Goal: Task Accomplishment & Management: Manage account settings

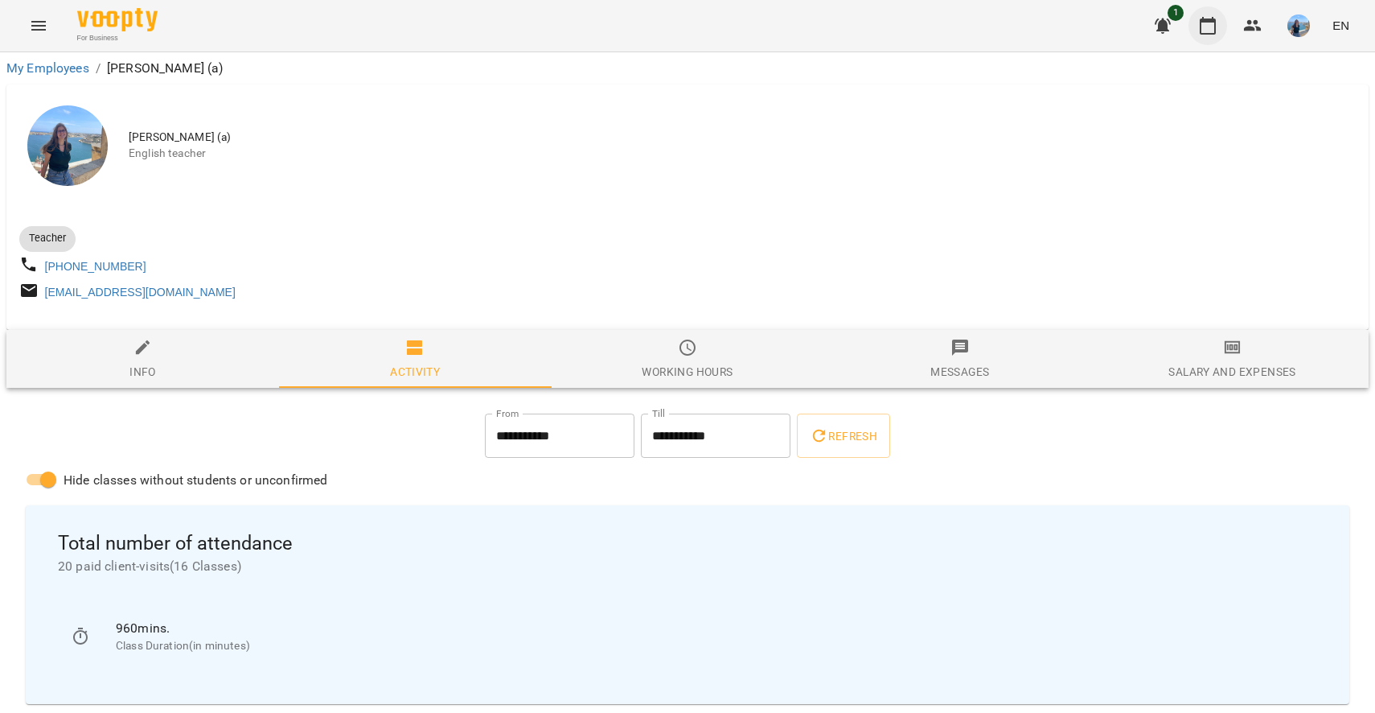
drag, startPoint x: 0, startPoint y: 0, endPoint x: 1204, endPoint y: 25, distance: 1204.4
click at [1204, 25] on icon "button" at bounding box center [1208, 25] width 19 height 19
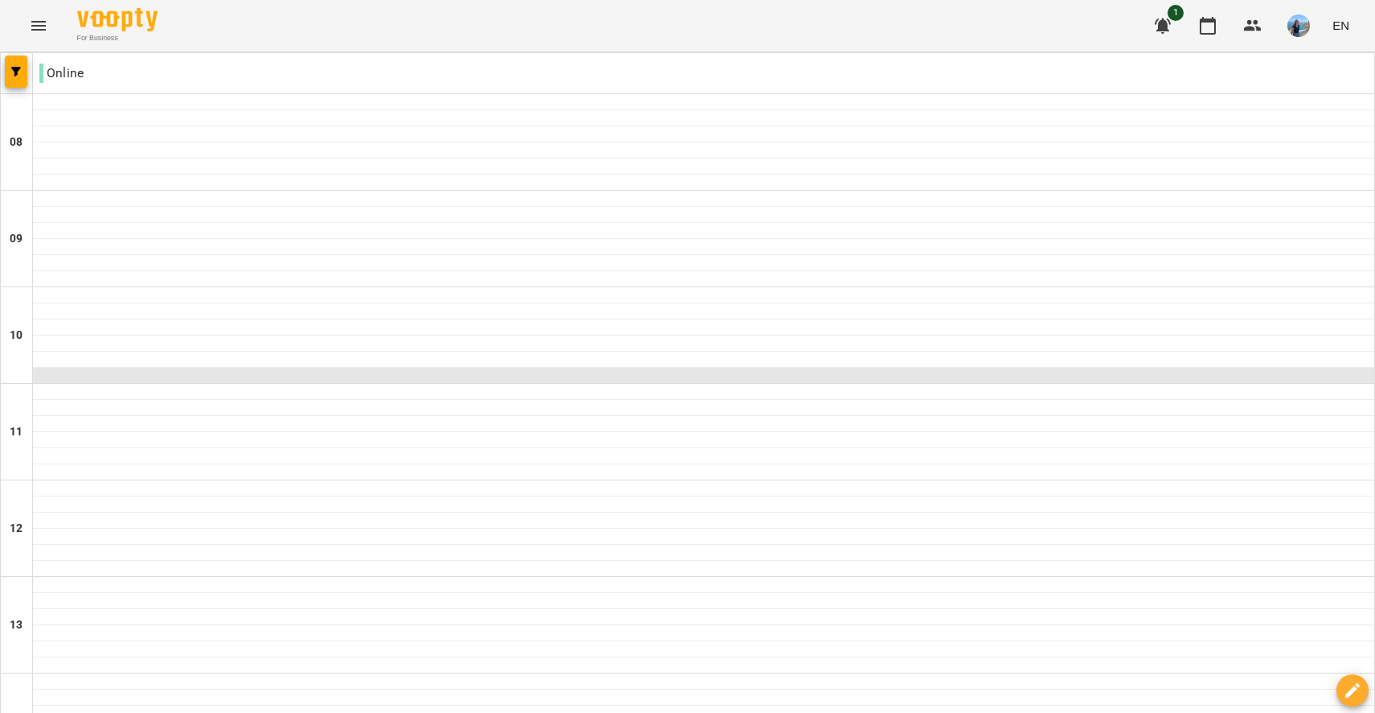
scroll to position [528, 0]
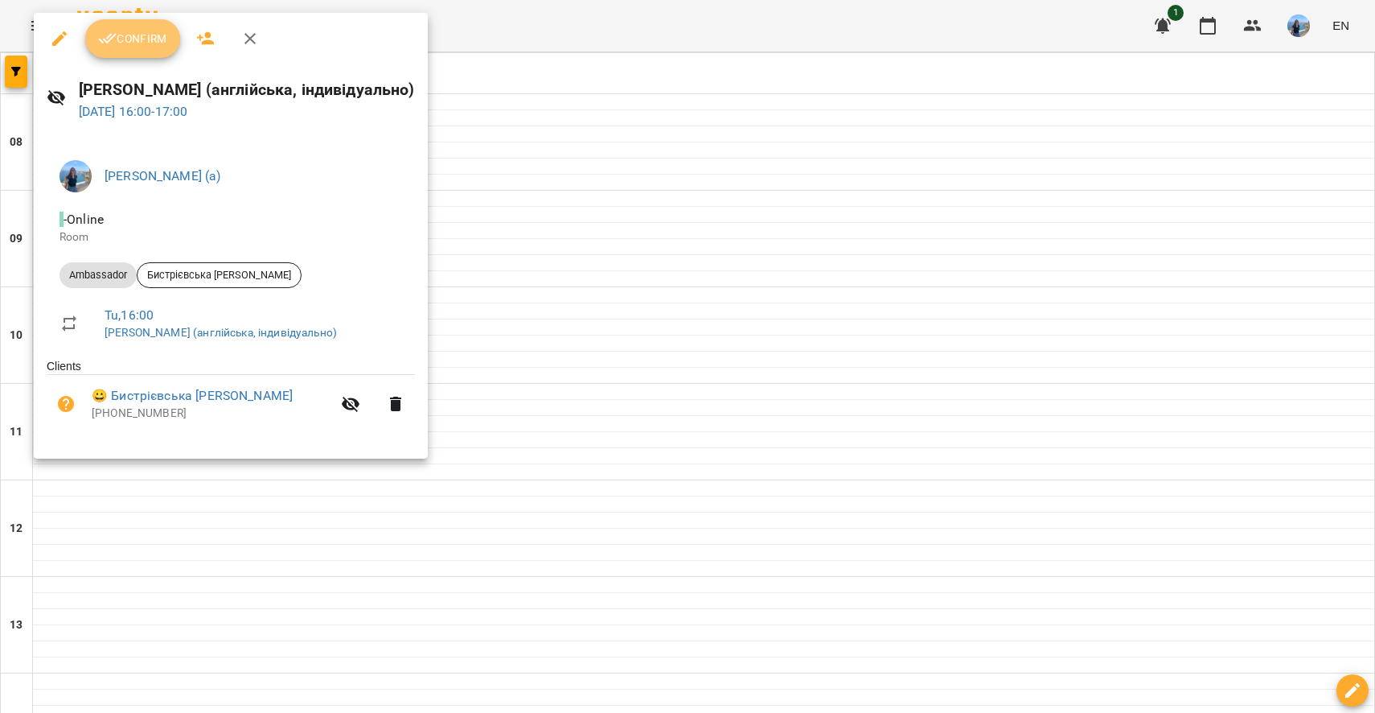
click at [120, 44] on span "Confirm" at bounding box center [132, 38] width 69 height 19
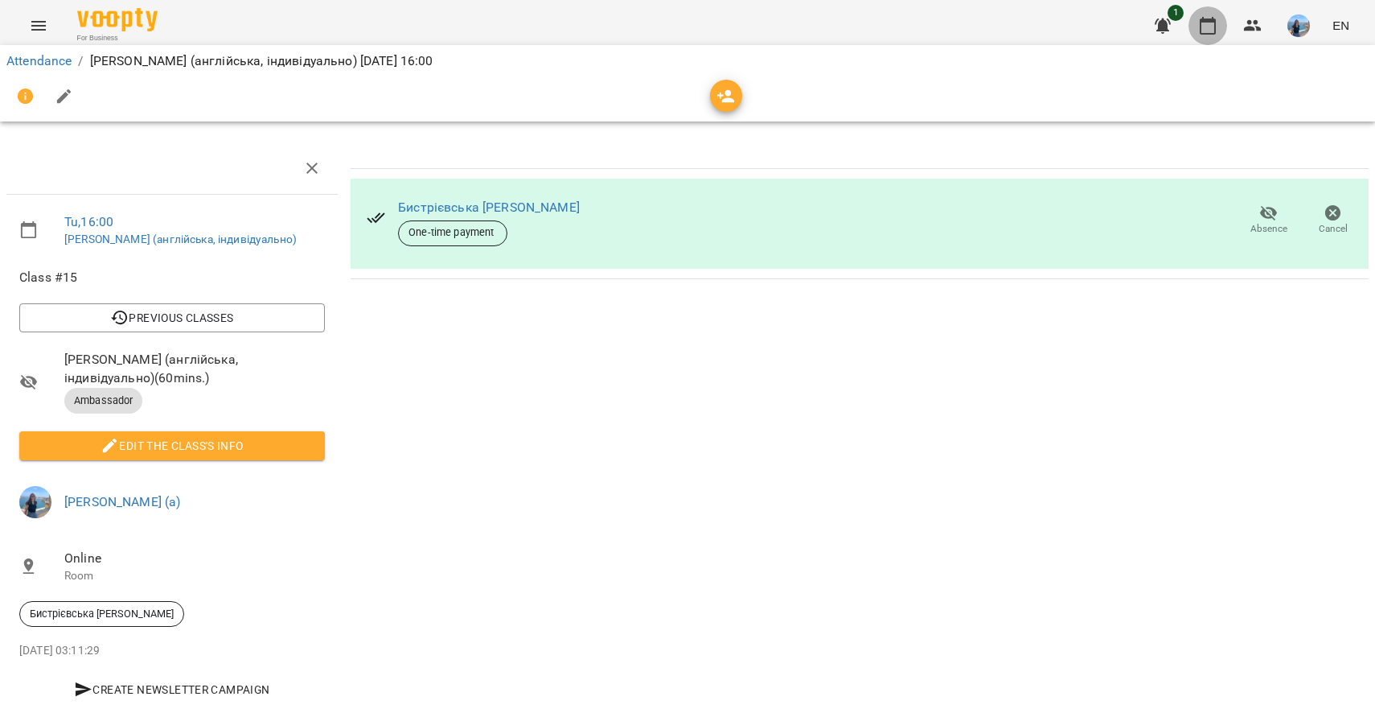
click at [1213, 21] on icon "button" at bounding box center [1208, 26] width 16 height 18
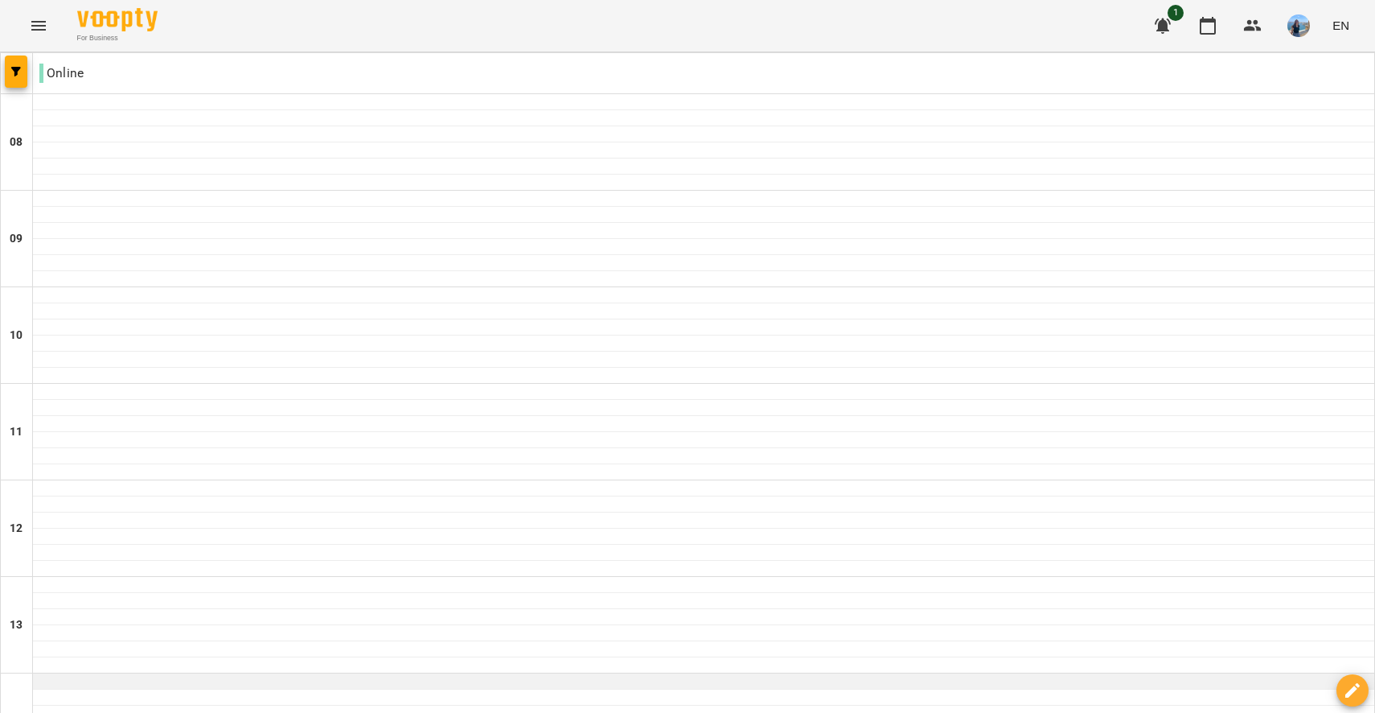
scroll to position [175, 0]
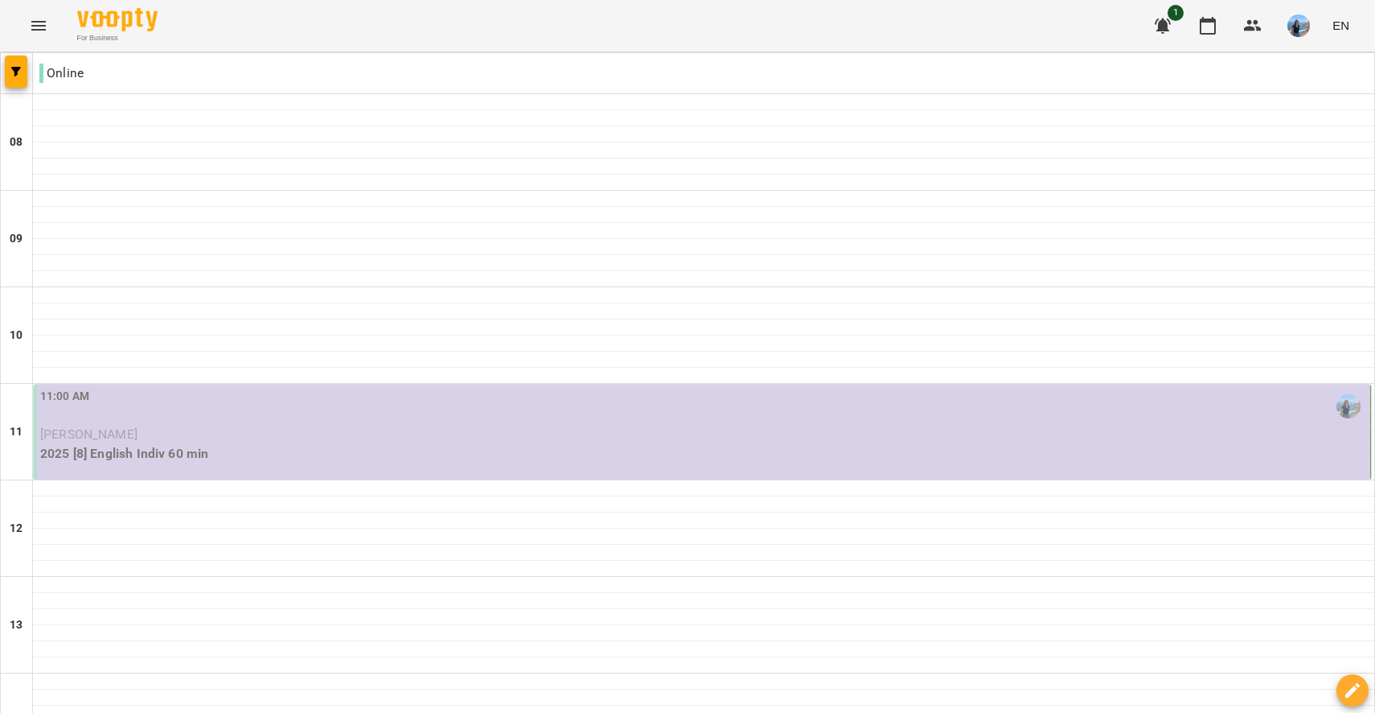
scroll to position [479, 0]
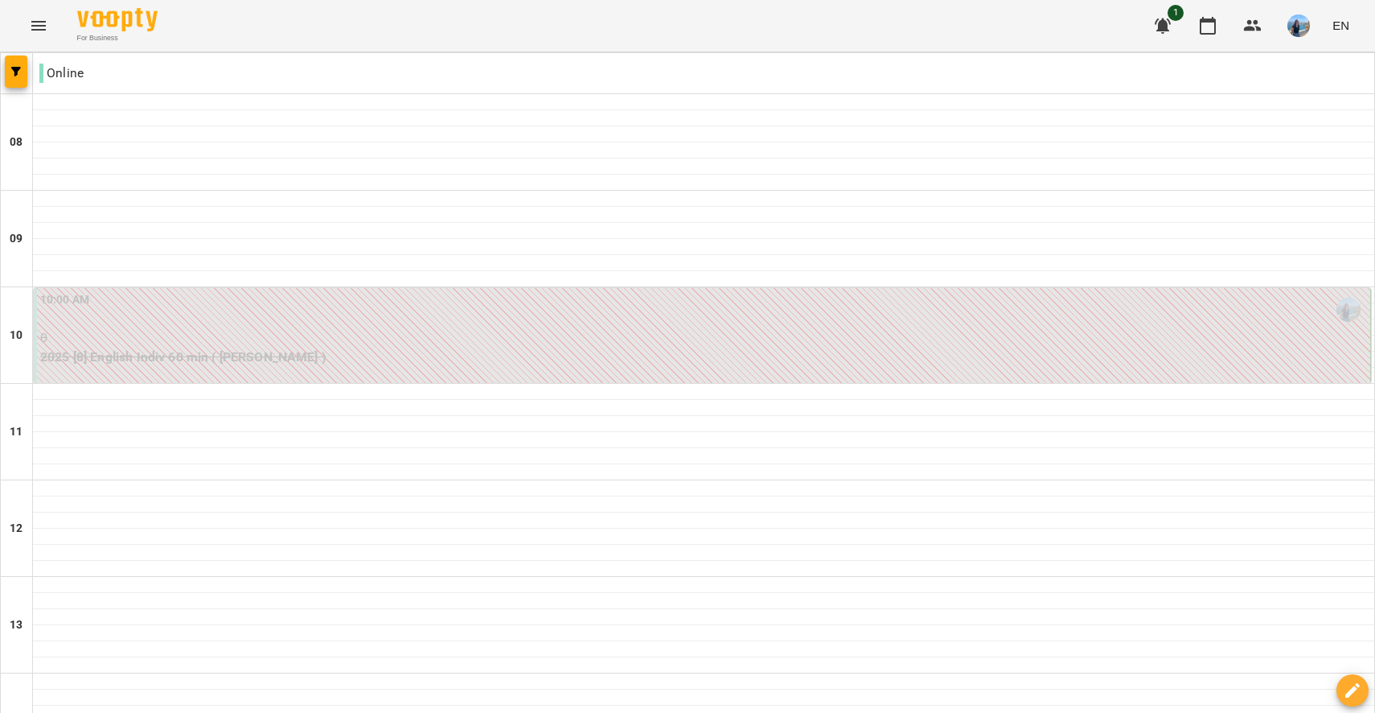
scroll to position [923, 0]
